Goal: Book appointment/travel/reservation

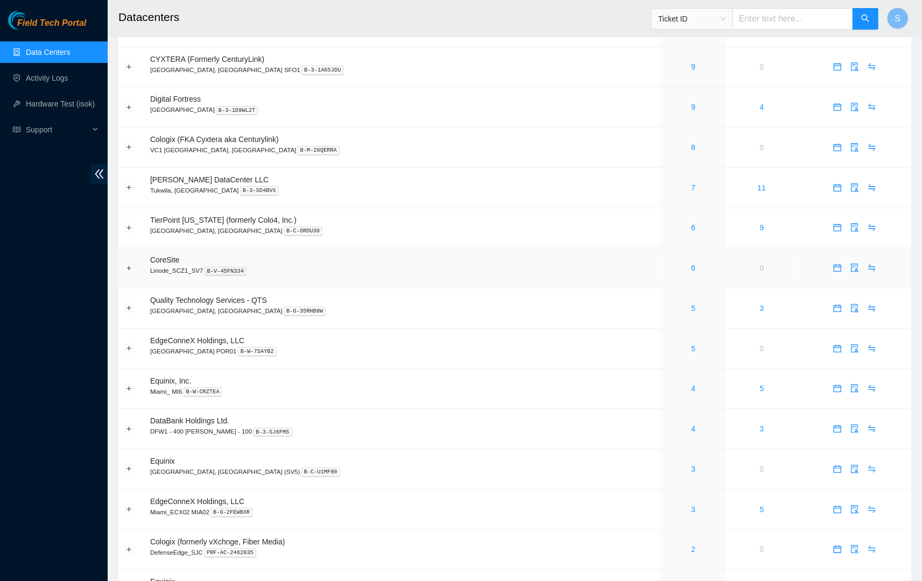
scroll to position [108, 0]
click at [834, 185] on icon "calendar" at bounding box center [837, 183] width 6 height 1
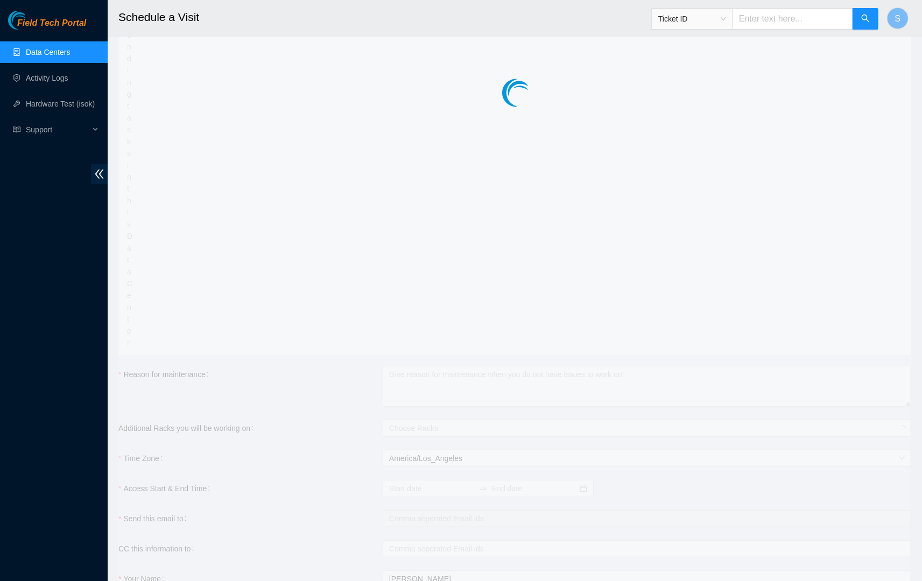
type input "[DATE] 15:34"
type input "[DATE] 15:33"
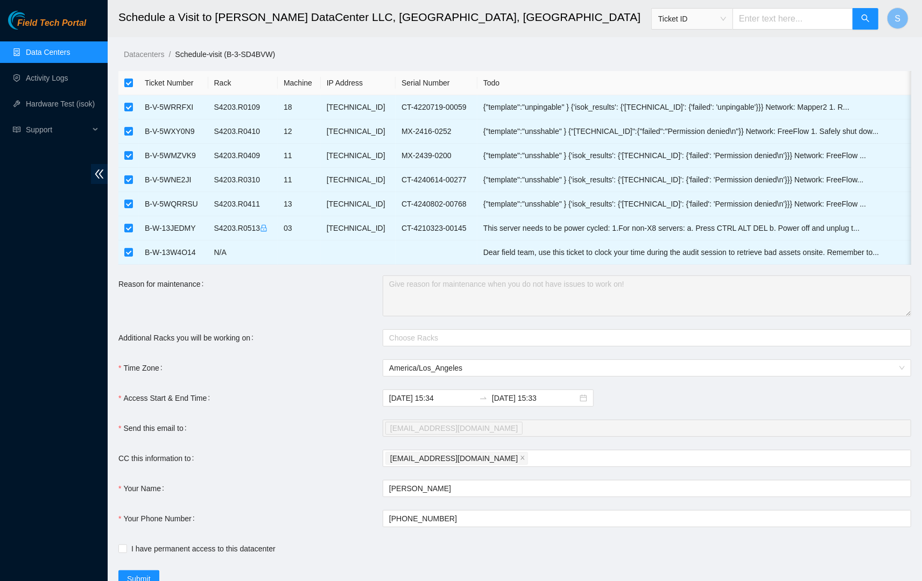
click at [128, 83] on input "checkbox" at bounding box center [128, 83] width 9 height 9
checkbox input "false"
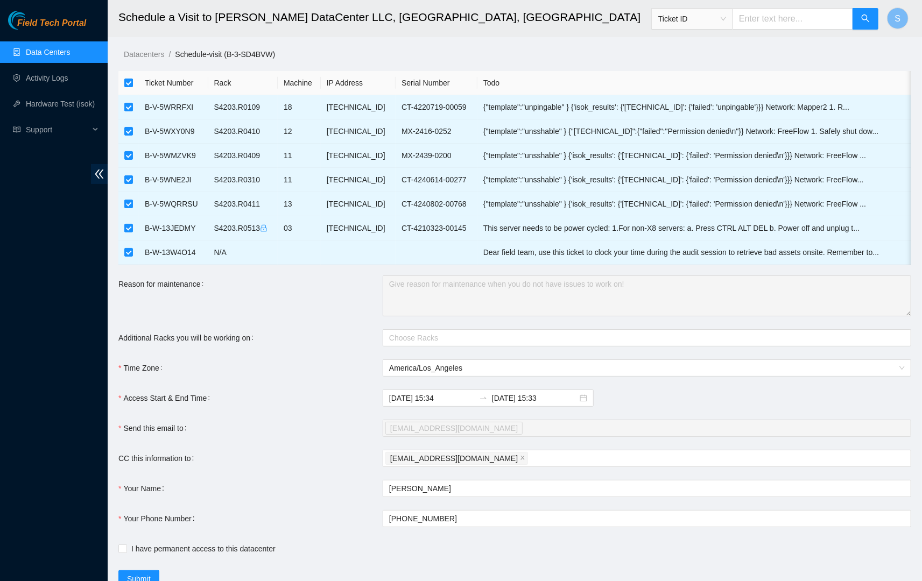
checkbox input "false"
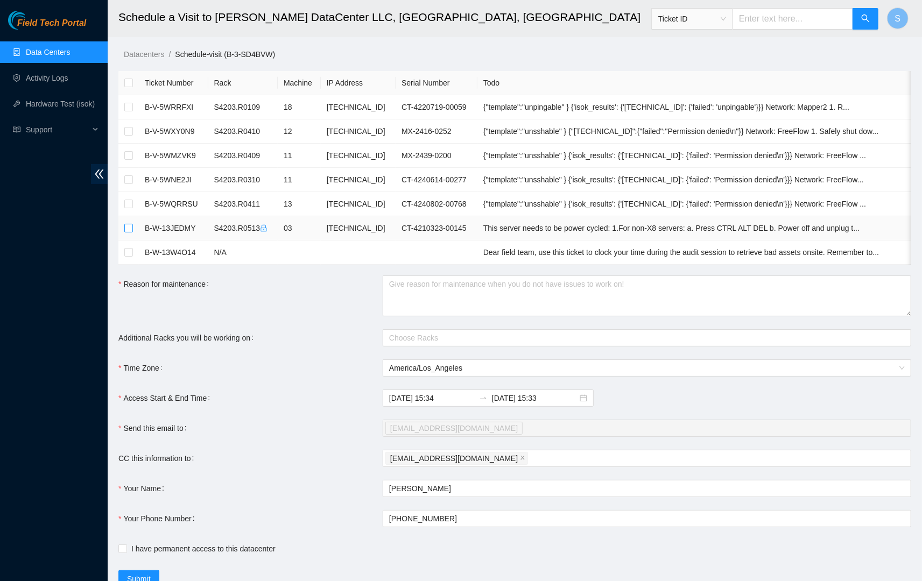
click at [130, 227] on input "checkbox" at bounding box center [128, 228] width 9 height 9
checkbox input "true"
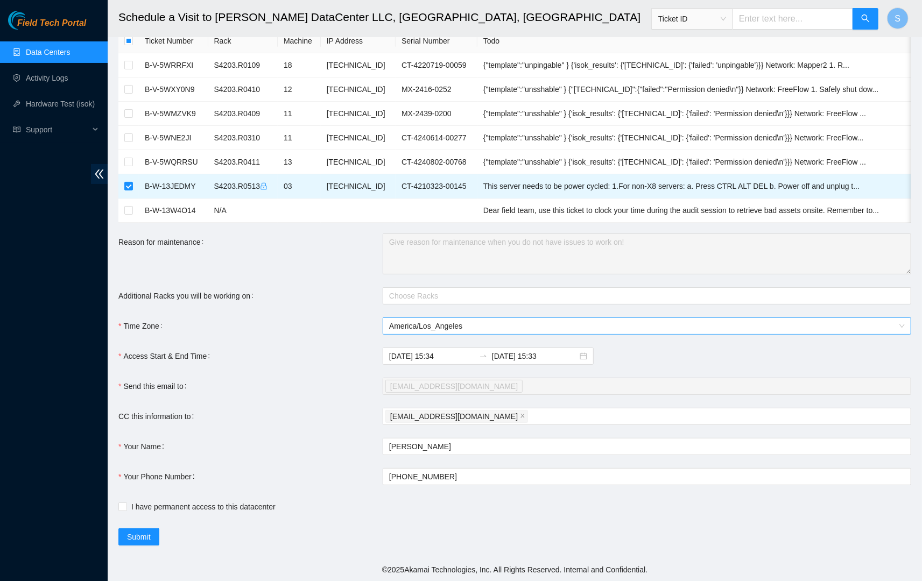
scroll to position [42, 0]
click at [508, 302] on div "Choose Racks" at bounding box center [647, 295] width 528 height 17
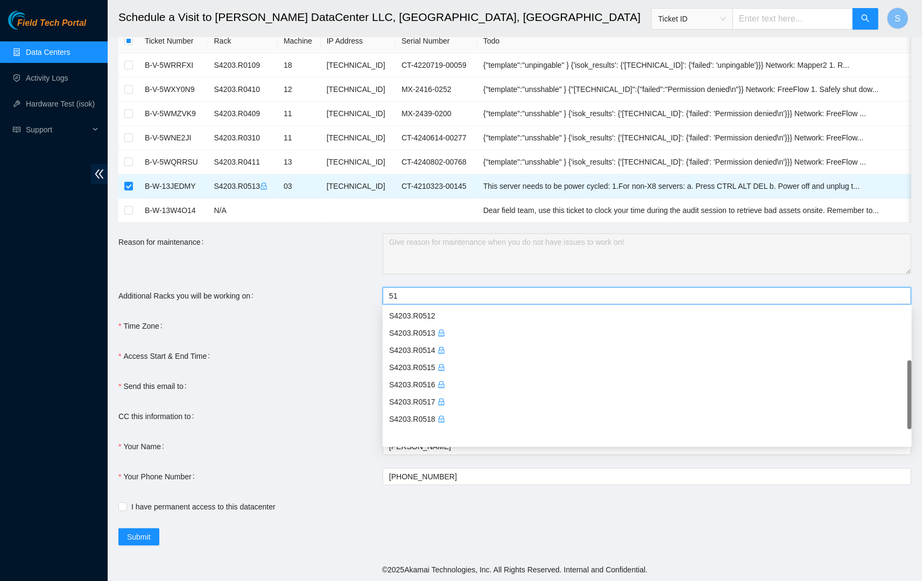
scroll to position [159, 0]
type input "513"
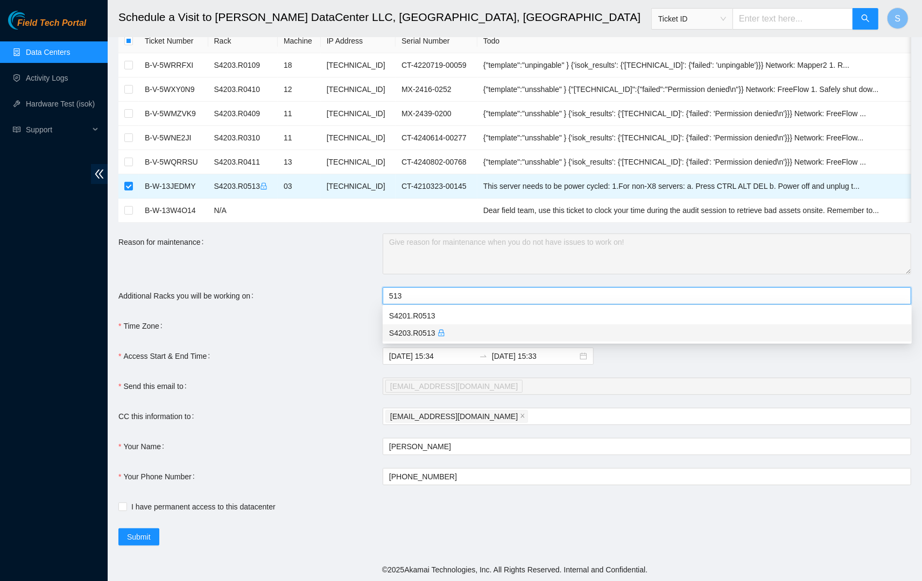
click at [476, 327] on div "S4203.R0513" at bounding box center [647, 333] width 516 height 12
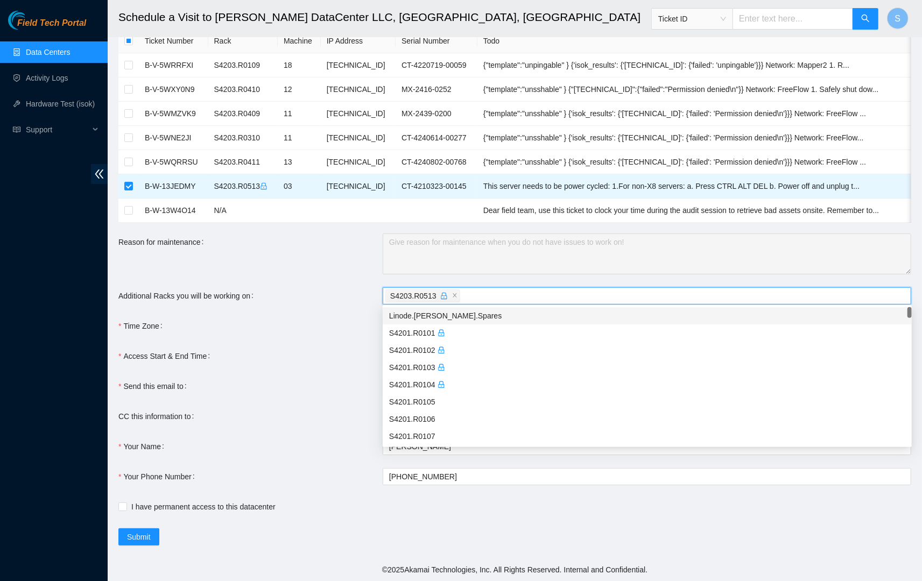
click at [358, 299] on div "Additional Racks you will be working on" at bounding box center [250, 295] width 264 height 17
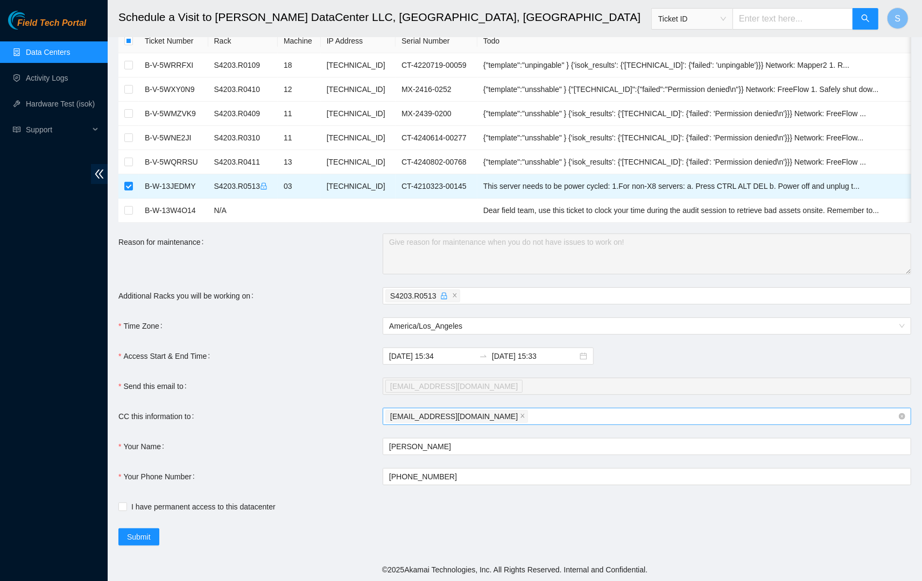
click at [567, 419] on div "[EMAIL_ADDRESS][DOMAIN_NAME]" at bounding box center [641, 416] width 512 height 15
click at [541, 421] on div "[EMAIL_ADDRESS][DOMAIN_NAME]" at bounding box center [641, 416] width 512 height 15
click at [356, 331] on div "Time Zone" at bounding box center [250, 325] width 264 height 17
click at [341, 374] on form "Ticket Number Rack Machine IP Address Serial Number Todo B-V-5WRRFXI S4203.R010…" at bounding box center [514, 287] width 793 height 517
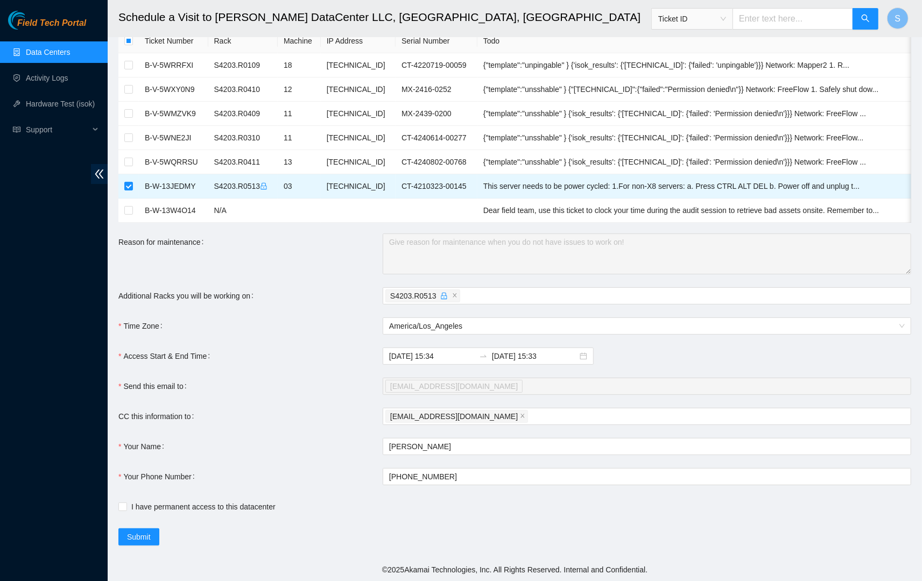
click at [323, 364] on form "Ticket Number Rack Machine IP Address Serial Number Todo B-V-5WRRFXI S4203.R010…" at bounding box center [514, 287] width 793 height 517
click at [310, 457] on form "Ticket Number Rack Machine IP Address Serial Number Todo B-V-5WRRFXI S4203.R010…" at bounding box center [514, 287] width 793 height 517
click at [321, 401] on form "Ticket Number Rack Machine IP Address Serial Number Todo B-V-5WRRFXI S4203.R010…" at bounding box center [514, 287] width 793 height 517
click at [285, 404] on form "Ticket Number Rack Machine IP Address Serial Number Todo B-V-5WRRFXI S4203.R010…" at bounding box center [514, 287] width 793 height 517
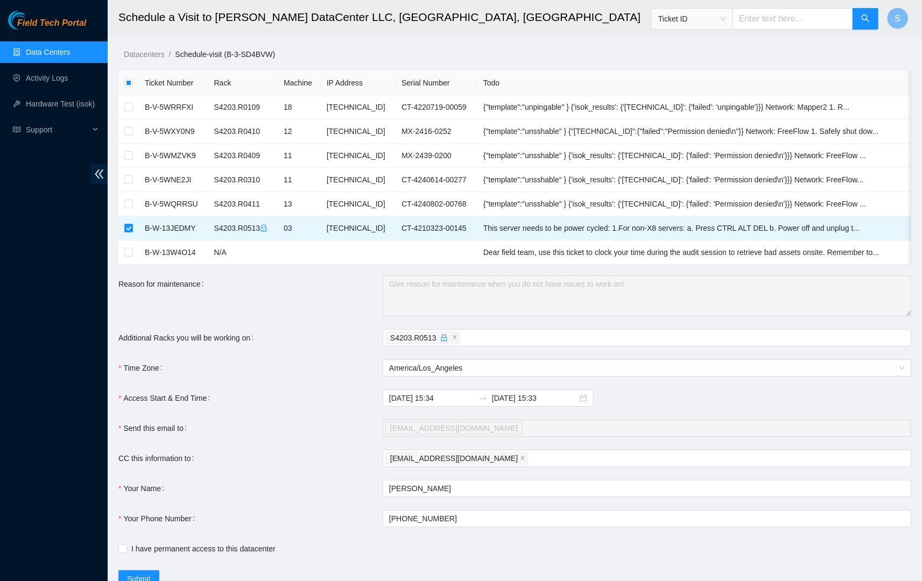
scroll to position [0, 0]
click at [470, 40] on main "Schedule a Visit to [PERSON_NAME] DataCenter LLC, [GEOGRAPHIC_DATA], [GEOGRAPHI…" at bounding box center [515, 300] width 814 height 600
click at [345, 46] on main "Schedule a Visit to [PERSON_NAME] DataCenter LLC, [GEOGRAPHIC_DATA], [GEOGRAPHI…" at bounding box center [515, 300] width 814 height 600
click at [393, 50] on ol "Datacenters / Schedule-visit (B-3-SD4BVW) /" at bounding box center [523, 54] width 798 height 12
click at [415, 41] on main "Schedule a Visit to [PERSON_NAME] DataCenter LLC, [GEOGRAPHIC_DATA], [GEOGRAPHI…" at bounding box center [515, 300] width 814 height 600
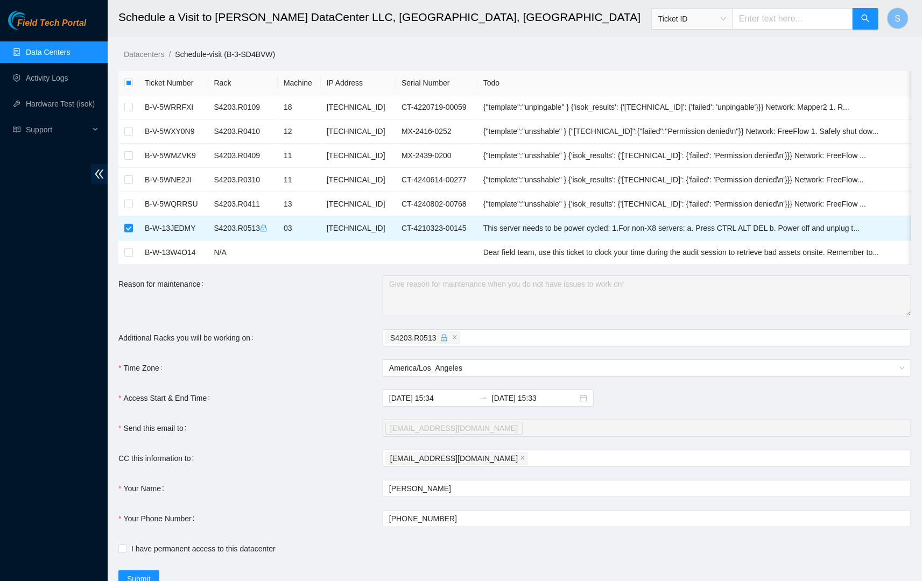
click at [329, 354] on form "Ticket Number Rack Machine IP Address Serial Number Todo B-V-5WRRFXI S4203.R010…" at bounding box center [514, 329] width 793 height 517
click at [326, 364] on div "Time Zone" at bounding box center [250, 367] width 264 height 17
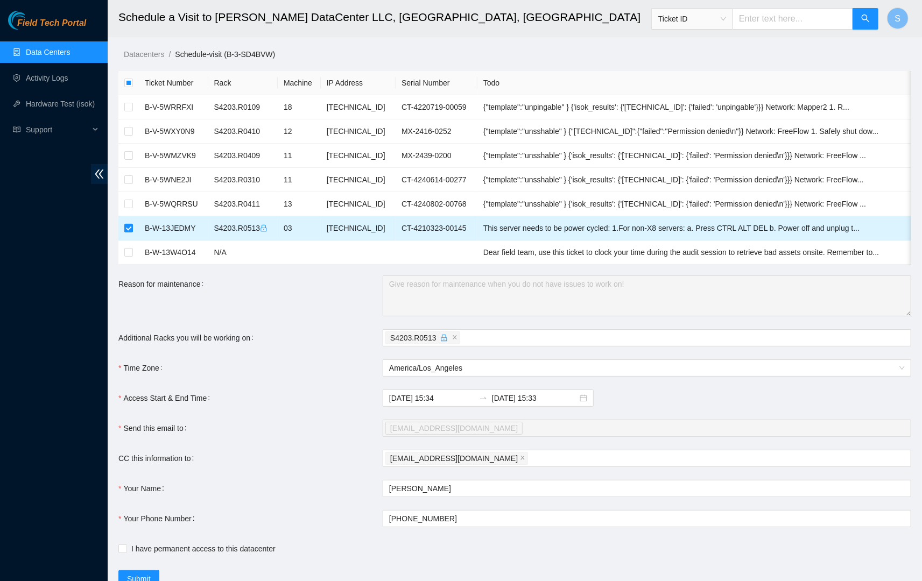
click at [128, 226] on input "checkbox" at bounding box center [128, 228] width 9 height 9
checkbox input "false"
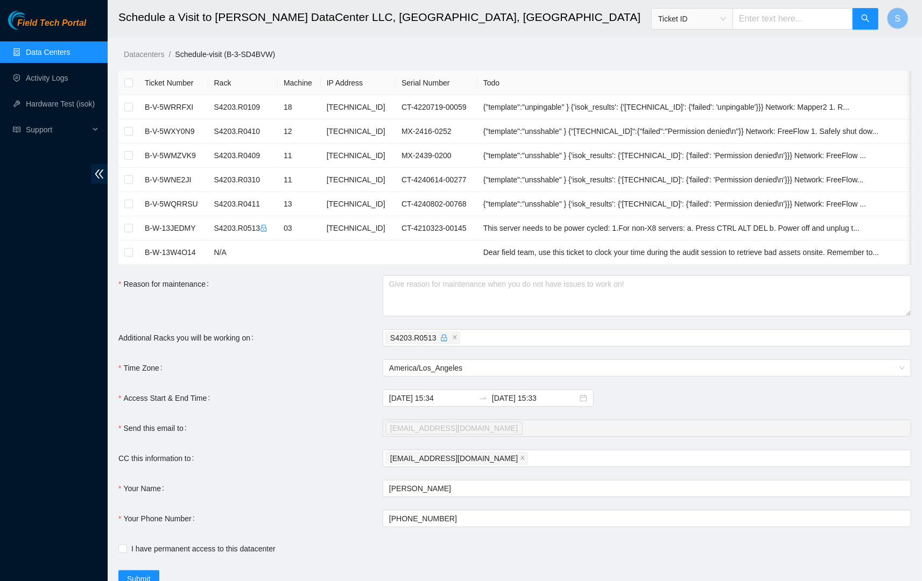
click at [56, 29] on link "Field Tech Portal" at bounding box center [47, 26] width 78 height 14
